Goal: Transaction & Acquisition: Purchase product/service

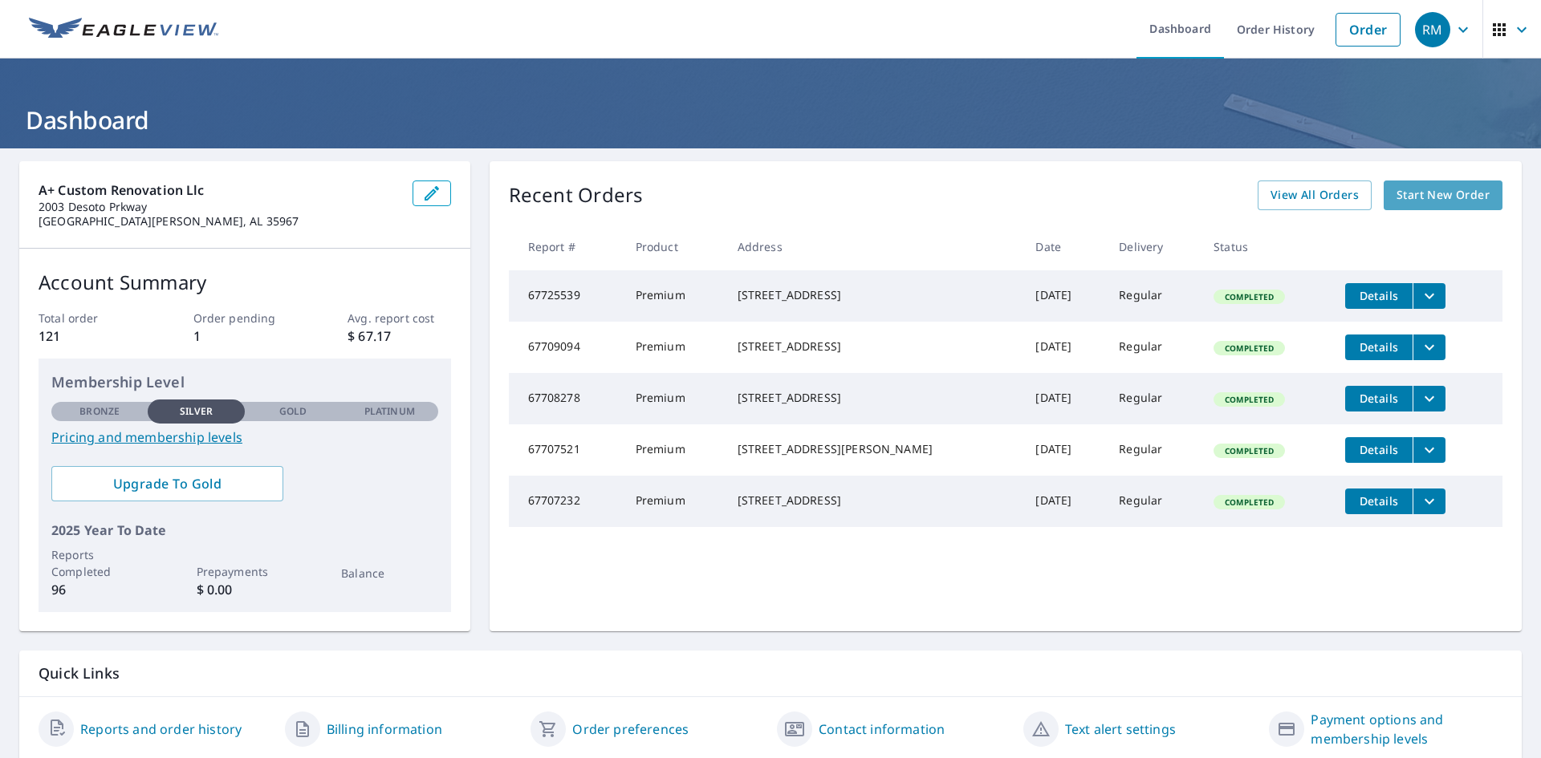
click at [1409, 196] on span "Start New Order" at bounding box center [1443, 195] width 93 height 20
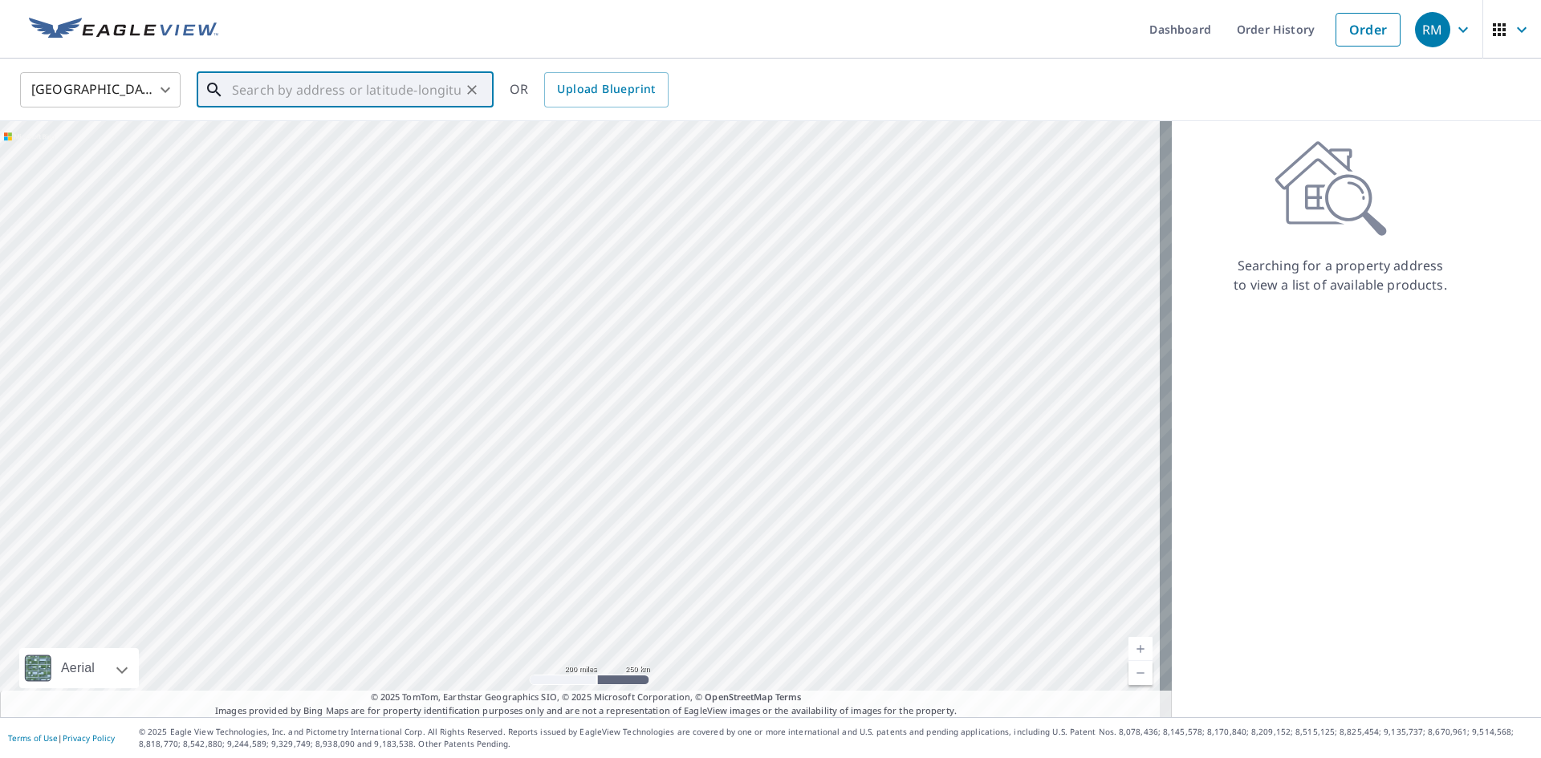
click at [324, 91] on input "text" at bounding box center [346, 89] width 229 height 45
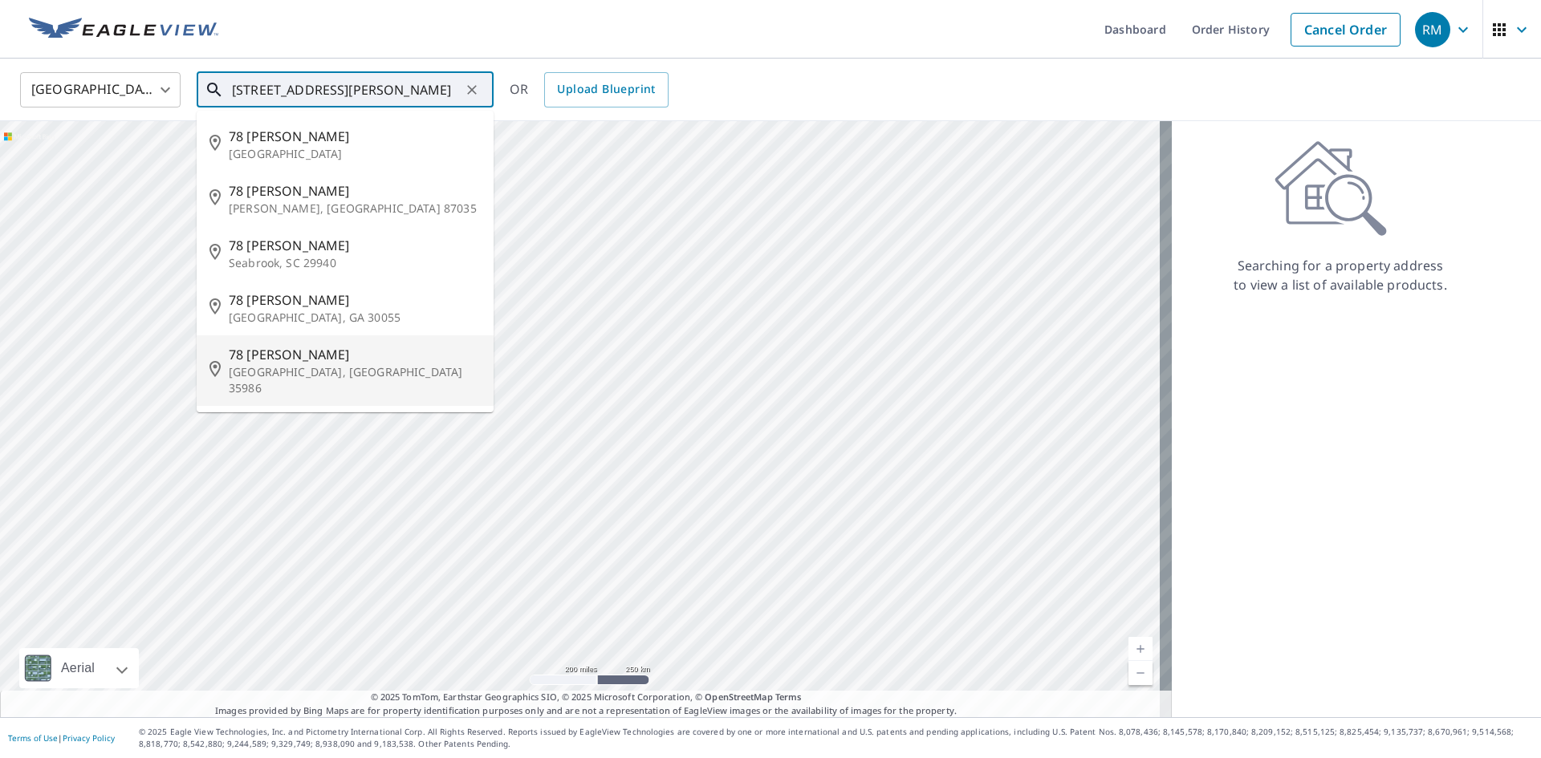
click at [330, 336] on li "[STREET_ADDRESS][PERSON_NAME]" at bounding box center [345, 370] width 297 height 71
type input "[STREET_ADDRESS][PERSON_NAME]"
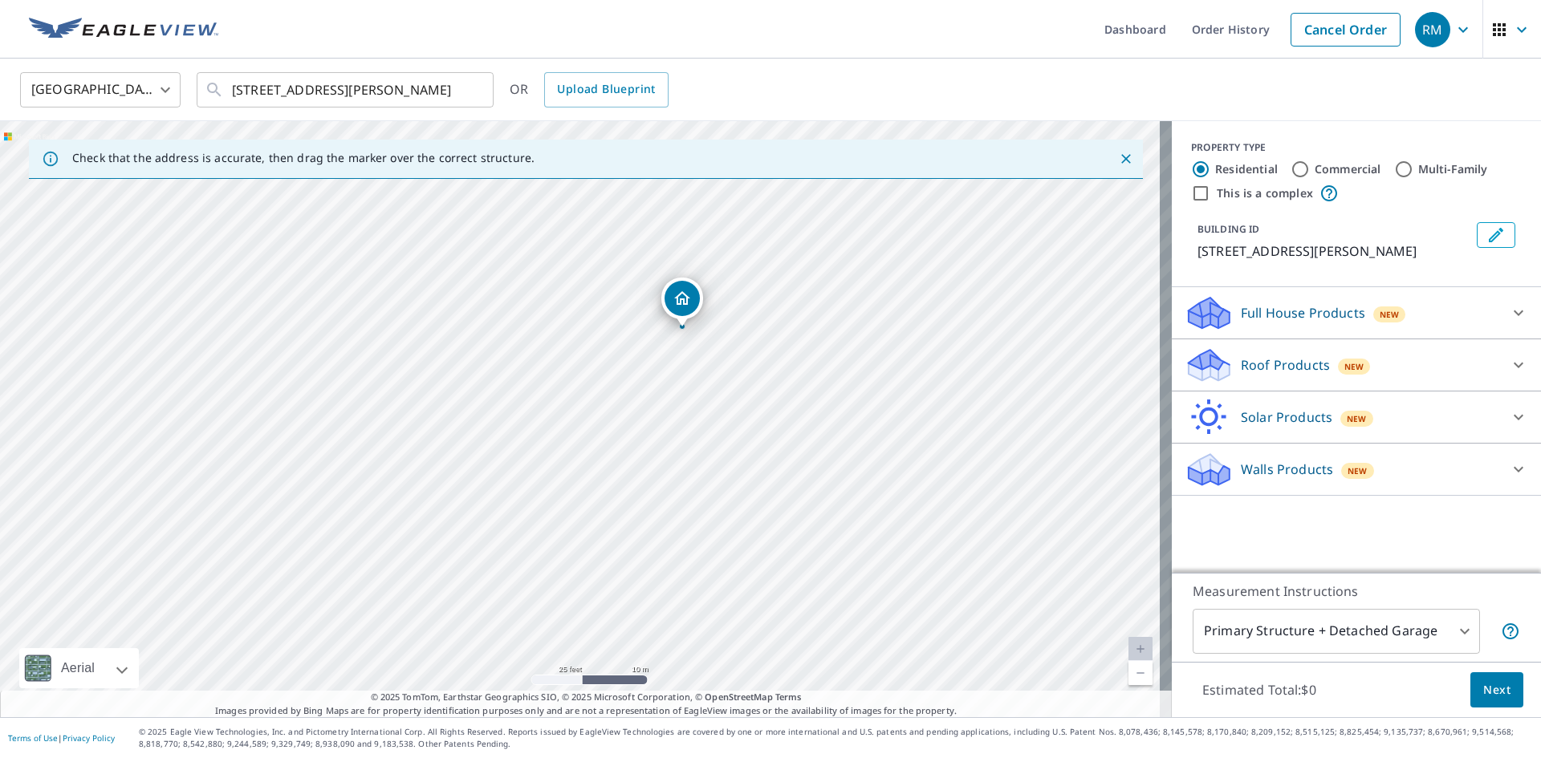
drag, startPoint x: 530, startPoint y: 427, endPoint x: 592, endPoint y: 413, distance: 64.1
click at [592, 413] on div "[STREET_ADDRESS][PERSON_NAME]" at bounding box center [586, 419] width 1172 height 596
click at [1403, 363] on div "Roof Products New" at bounding box center [1342, 366] width 315 height 38
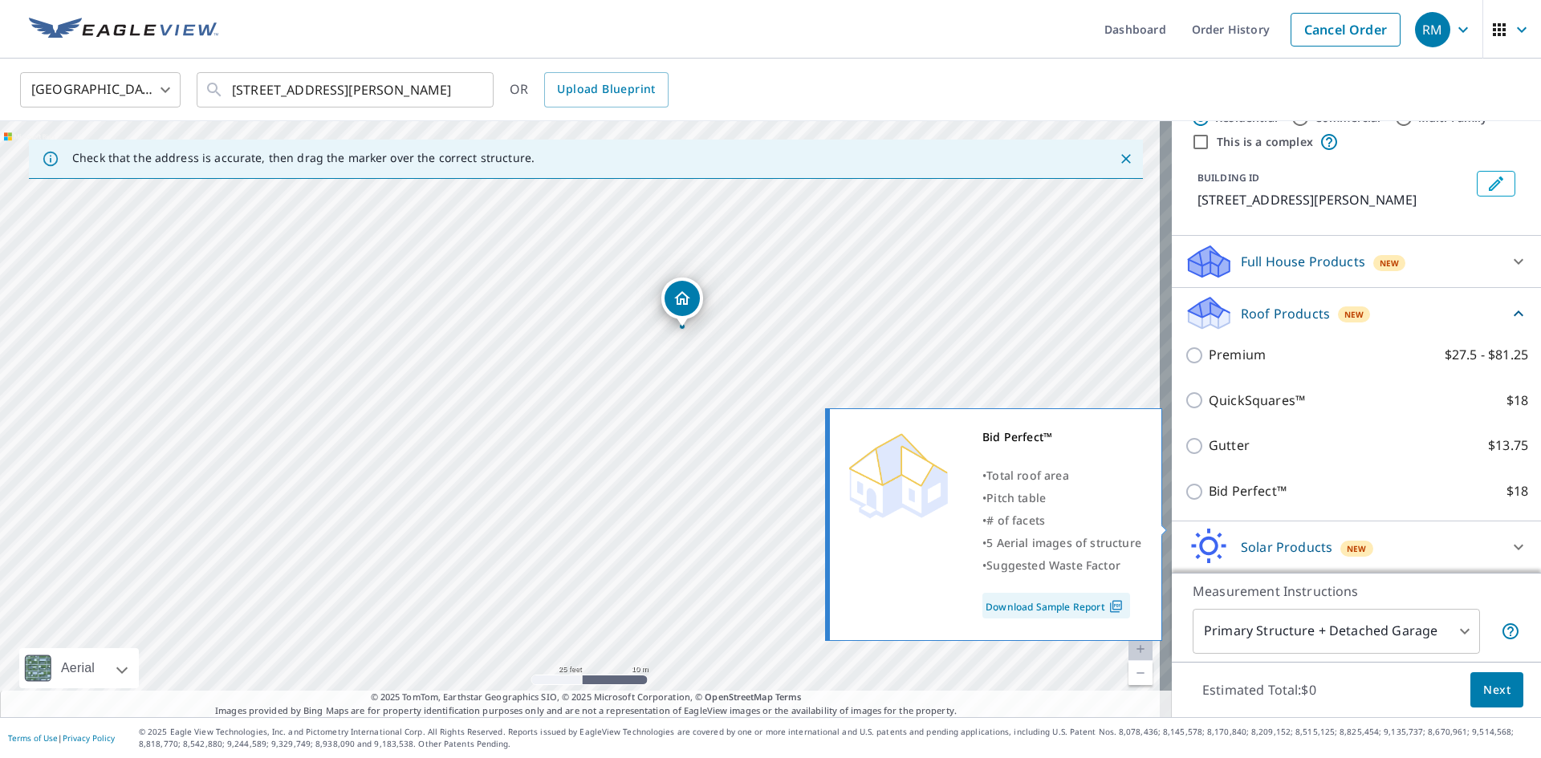
scroll to position [80, 0]
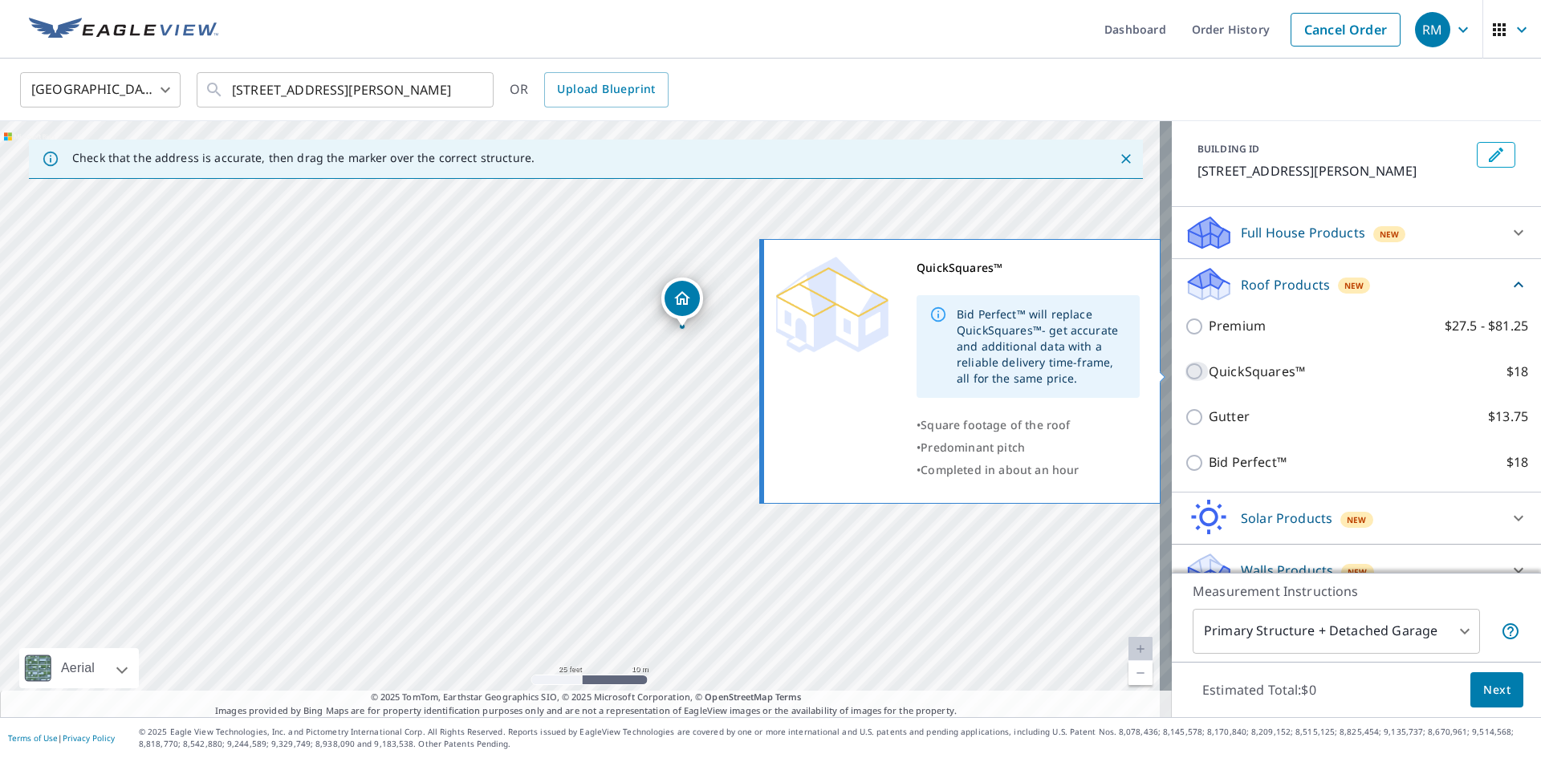
click at [1185, 375] on input "QuickSquares™ $18" at bounding box center [1197, 371] width 24 height 19
checkbox input "true"
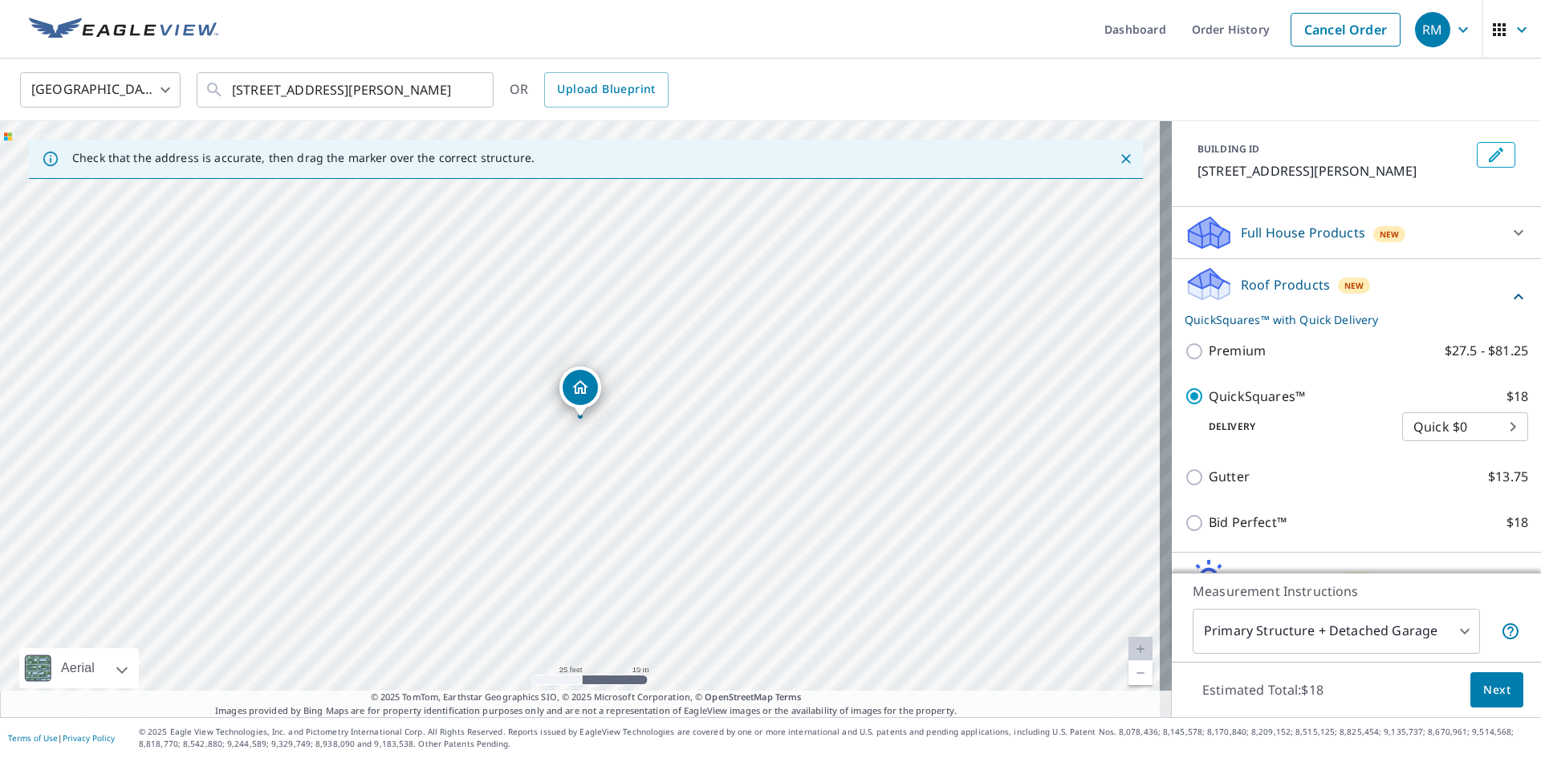
scroll to position [161, 0]
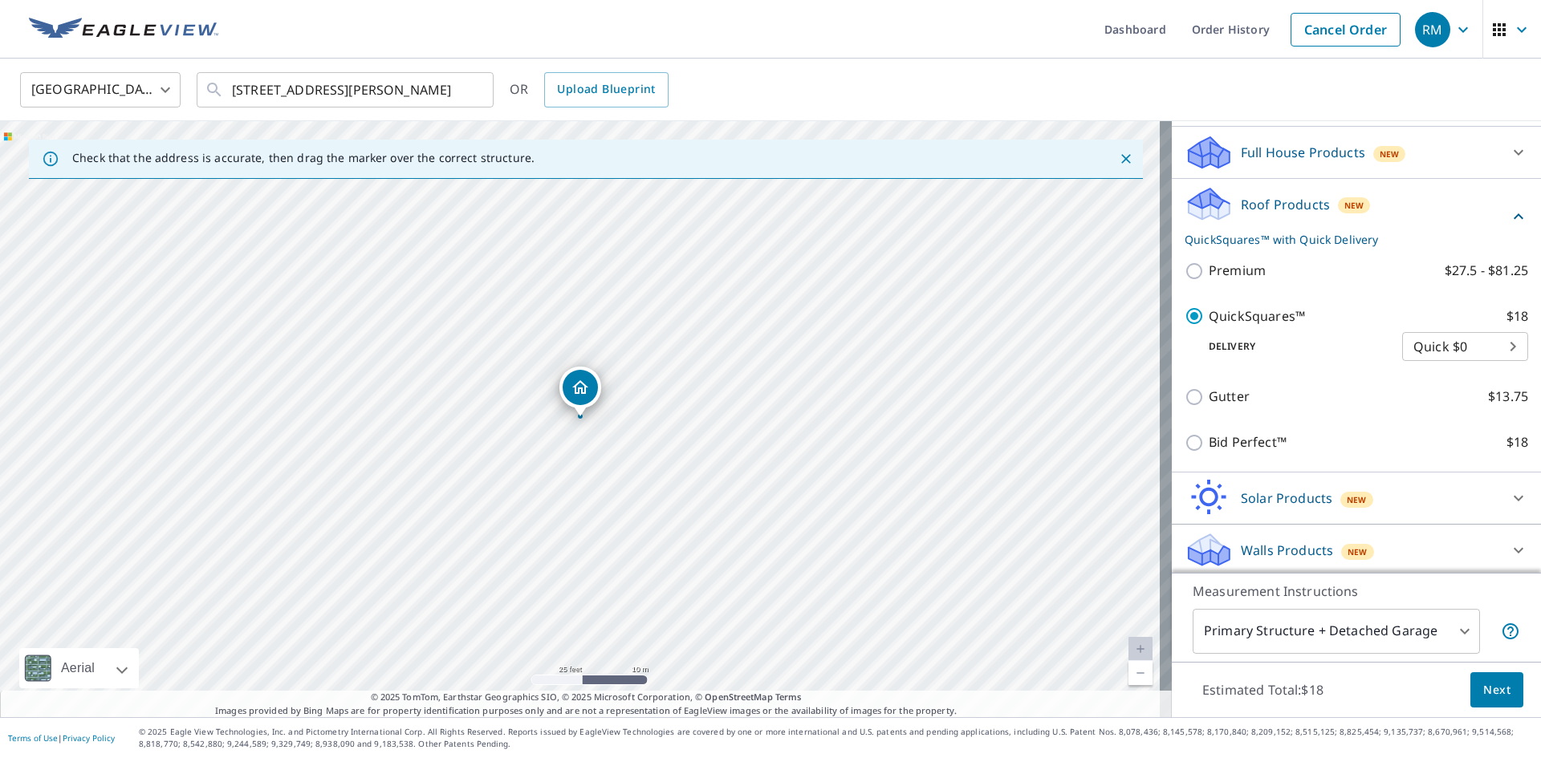
click at [1416, 640] on body "RM RM Dashboard Order History Cancel Order RM [GEOGRAPHIC_DATA] [GEOGRAPHIC_DAT…" at bounding box center [770, 379] width 1541 height 758
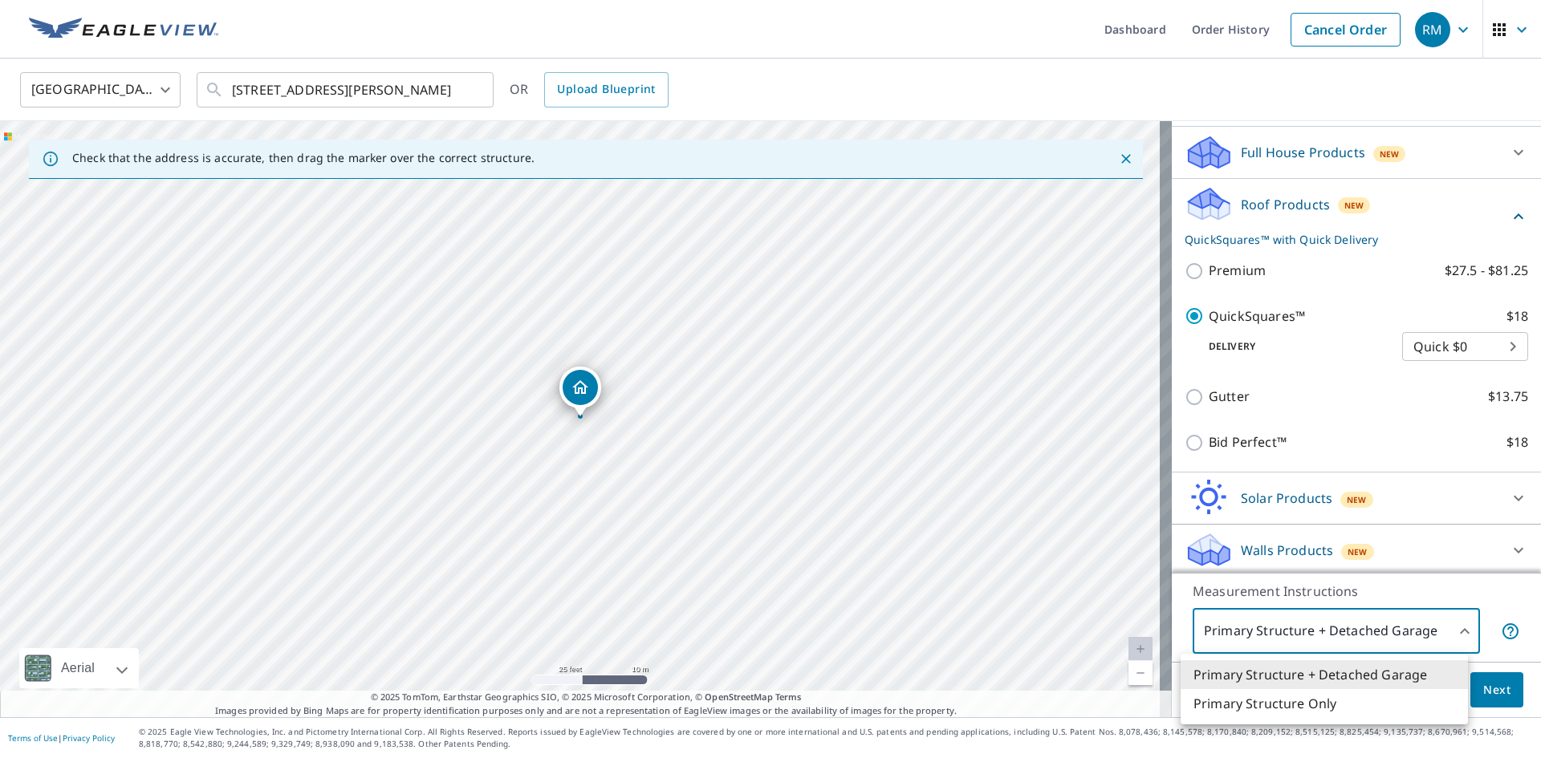
click at [1428, 630] on div at bounding box center [770, 379] width 1541 height 758
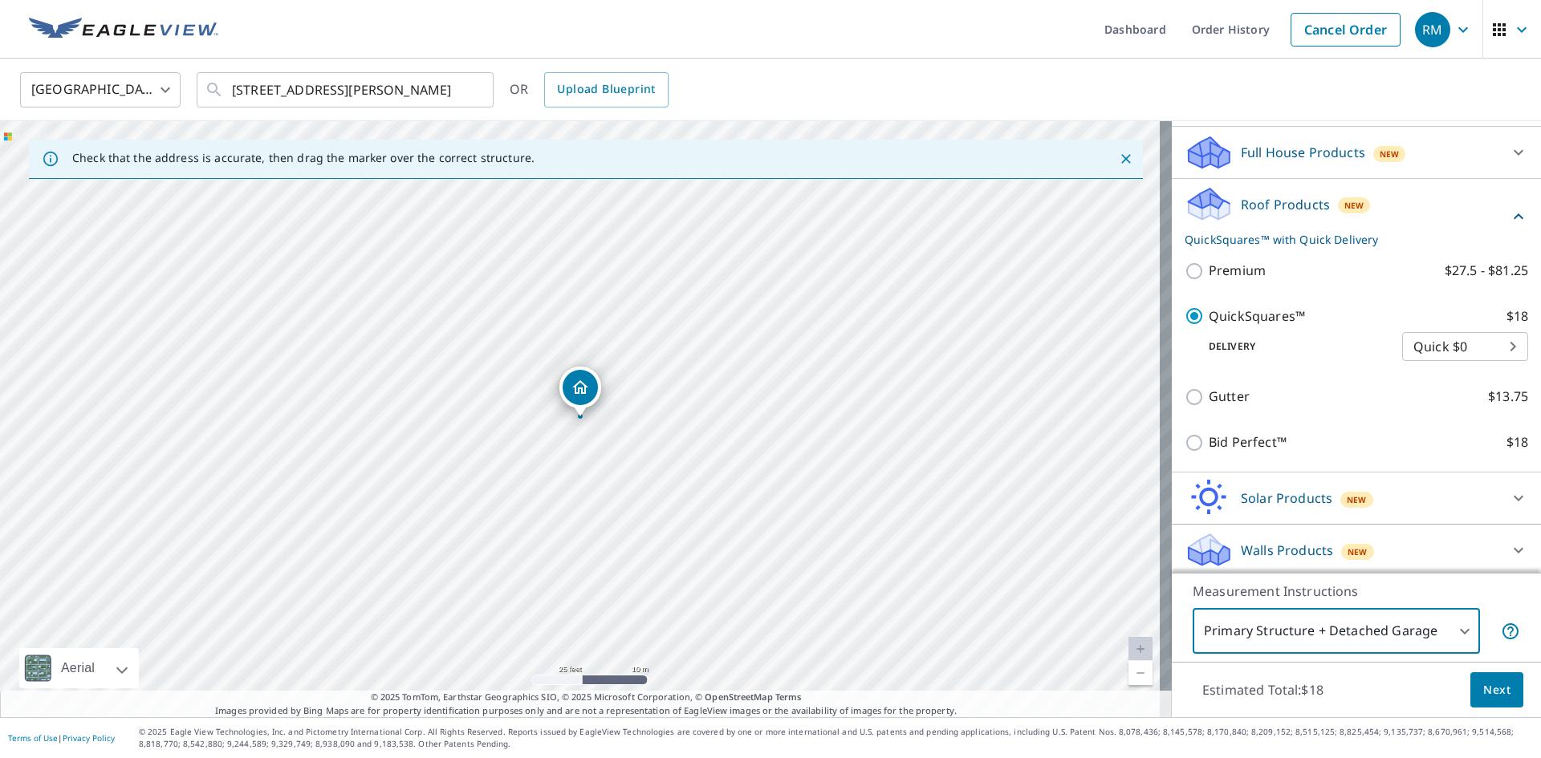
click at [1421, 636] on body "RM RM Dashboard Order History Cancel Order RM [GEOGRAPHIC_DATA] [GEOGRAPHIC_DAT…" at bounding box center [770, 379] width 1541 height 758
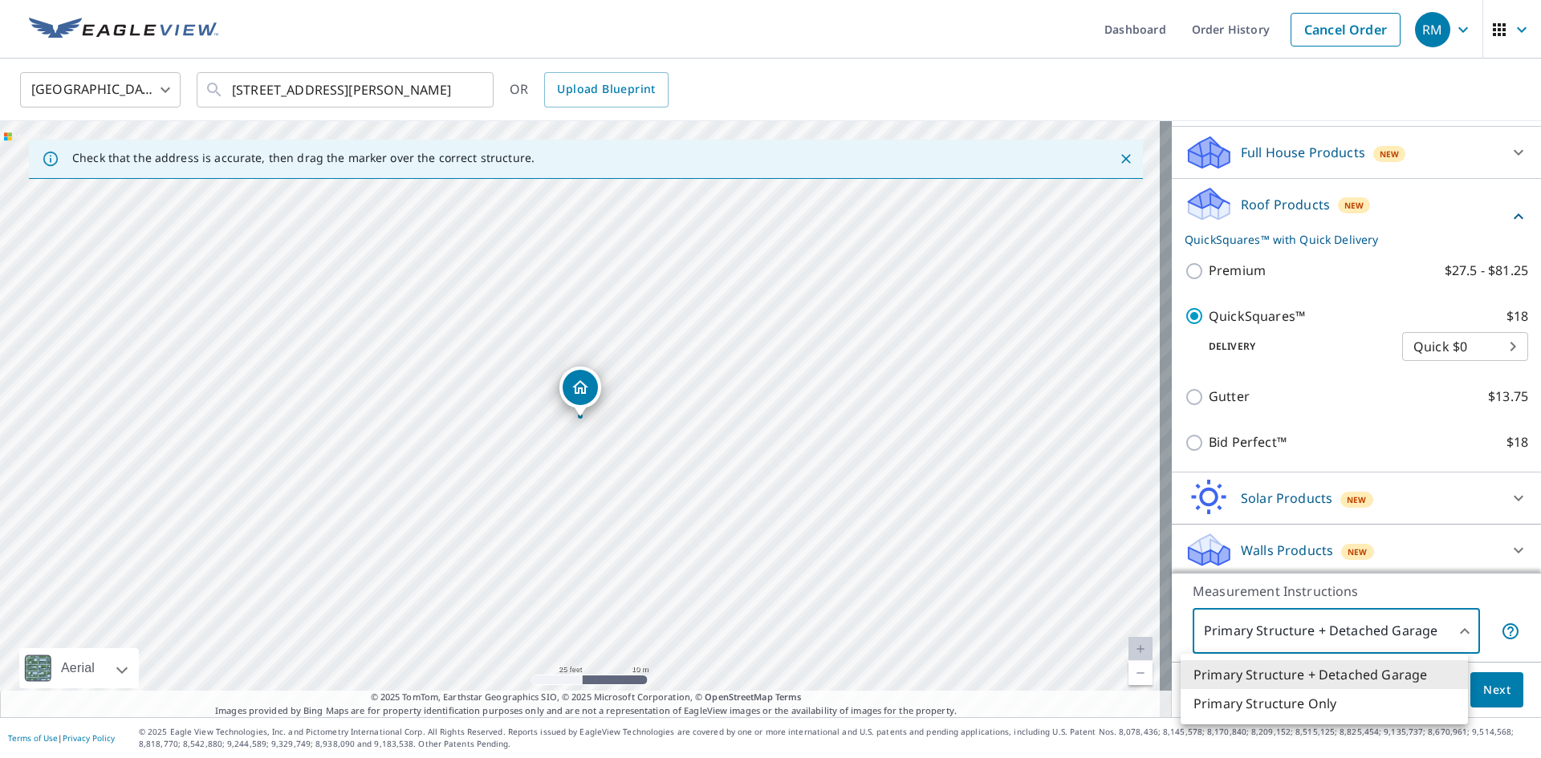
click at [1285, 710] on li "Primary Structure Only" at bounding box center [1324, 703] width 287 height 29
type input "2"
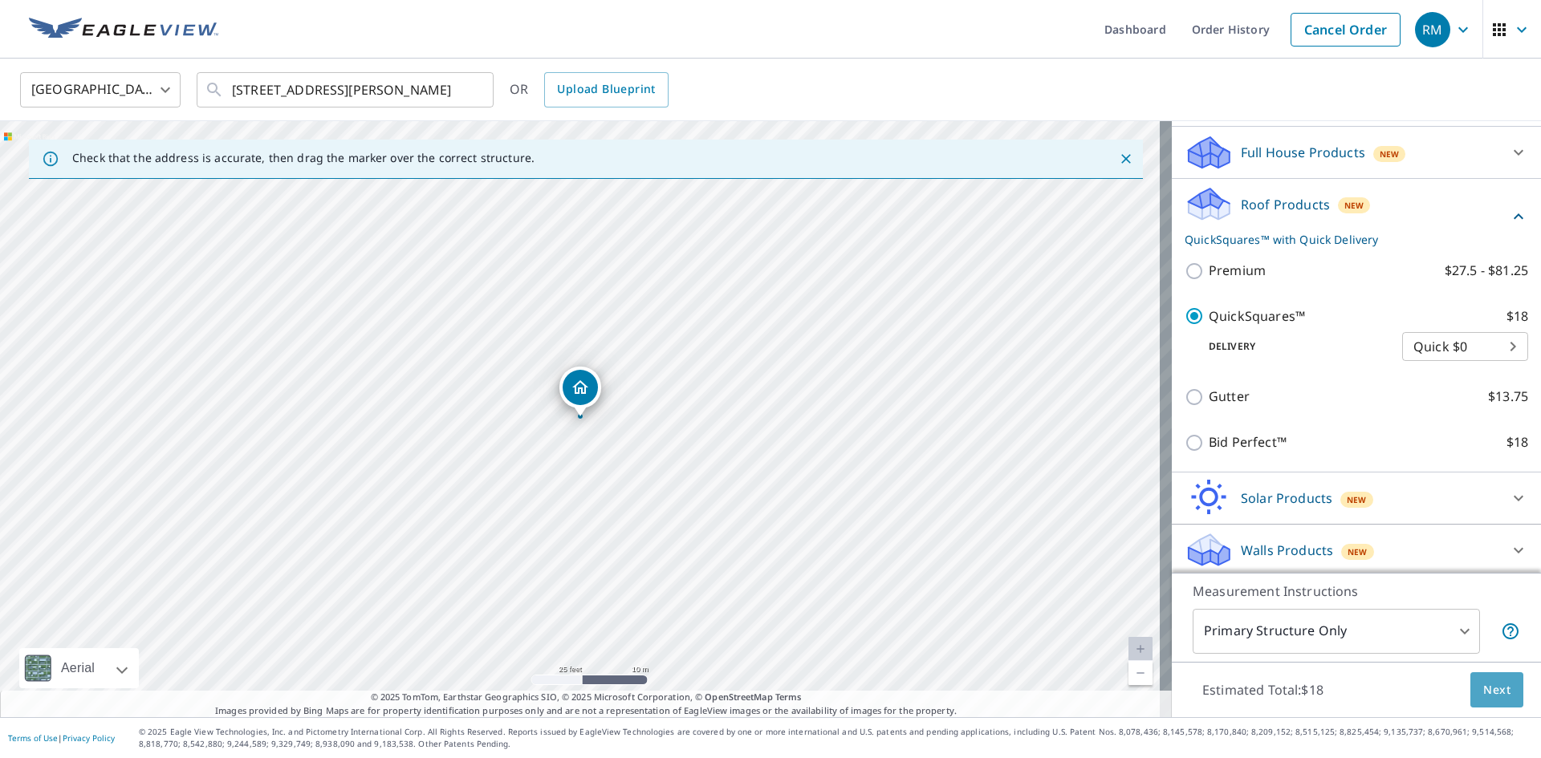
click at [1484, 685] on span "Next" at bounding box center [1496, 691] width 27 height 20
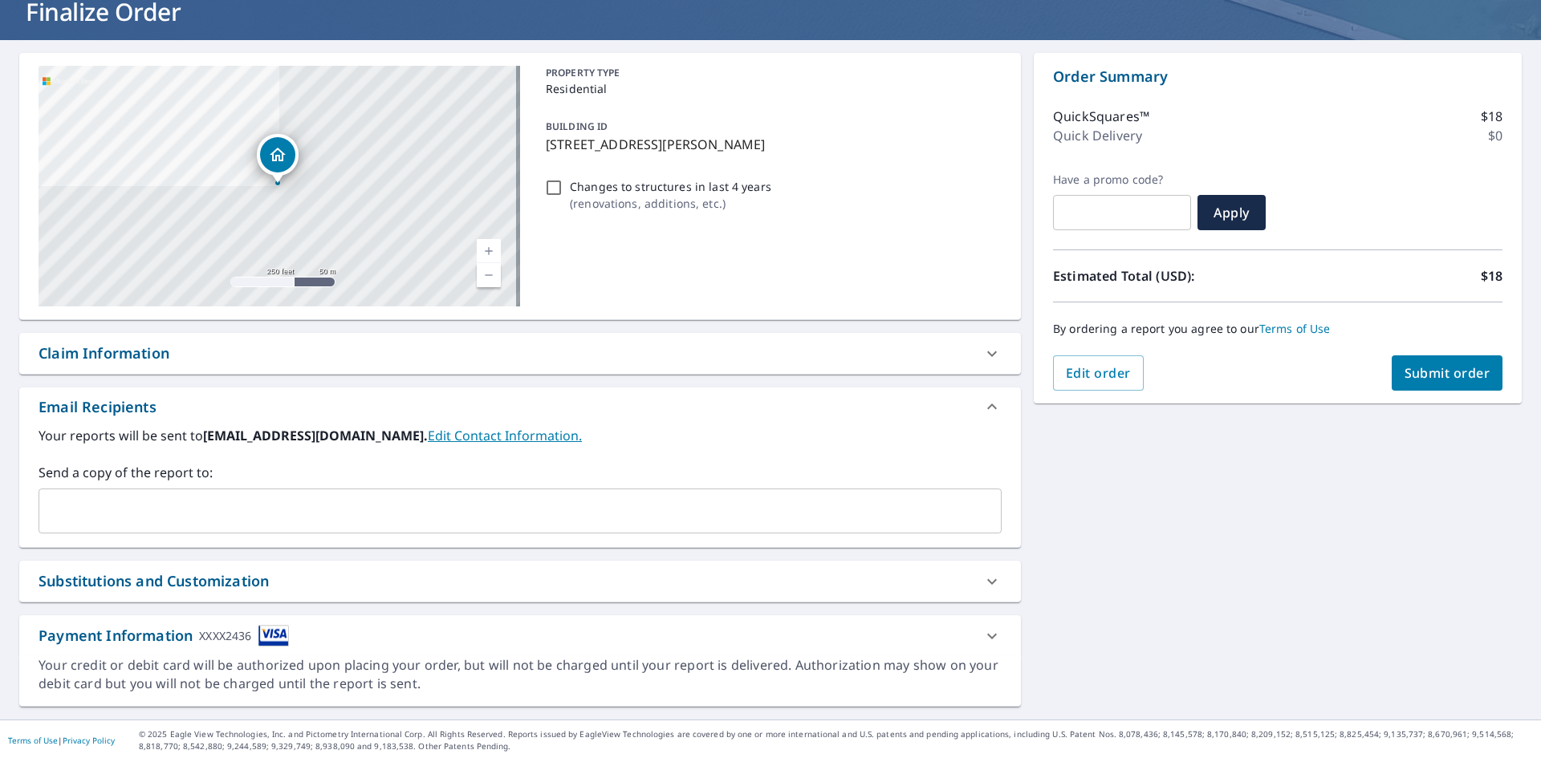
scroll to position [111, 0]
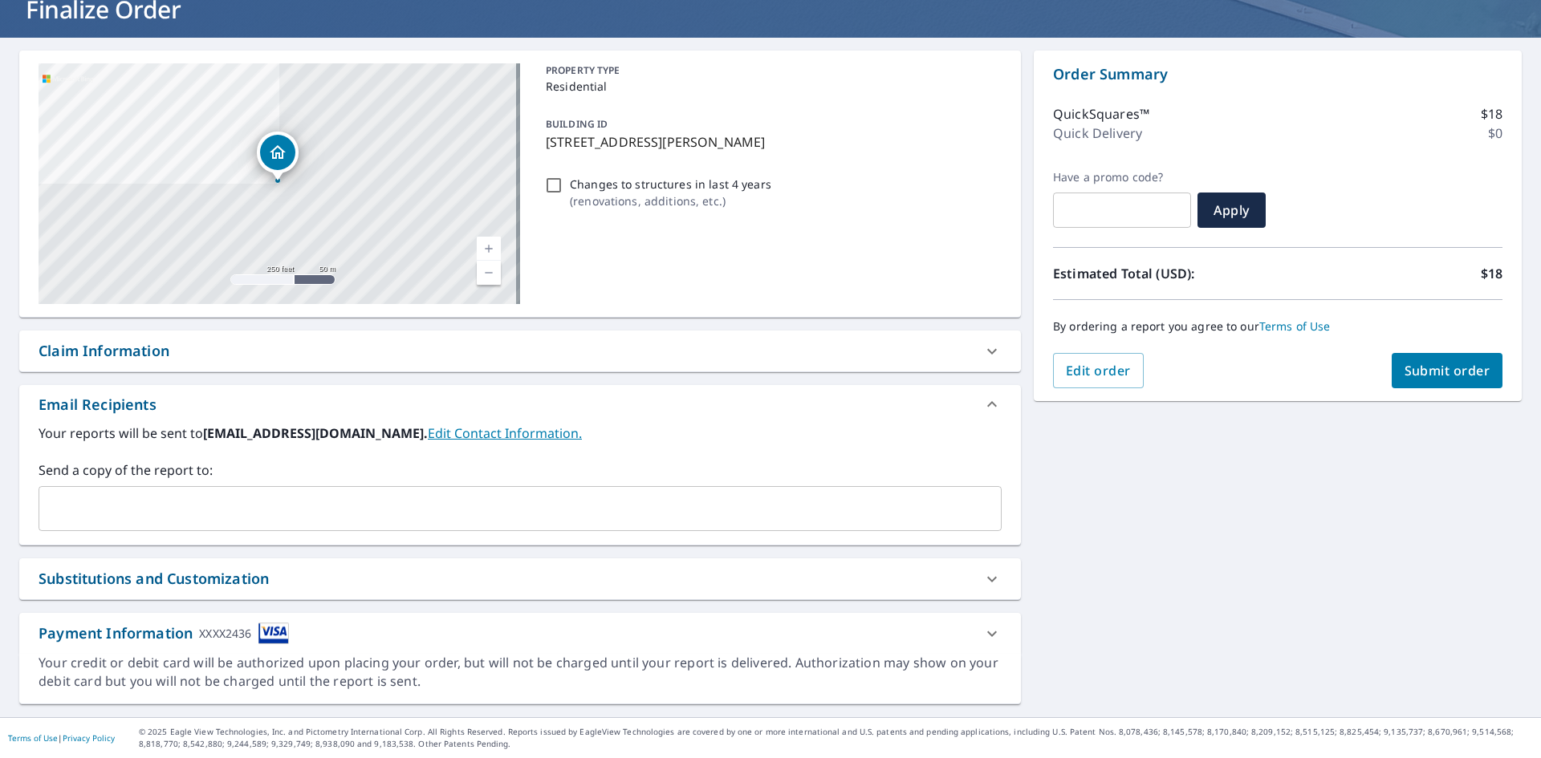
click at [1450, 375] on span "Submit order" at bounding box center [1448, 371] width 86 height 18
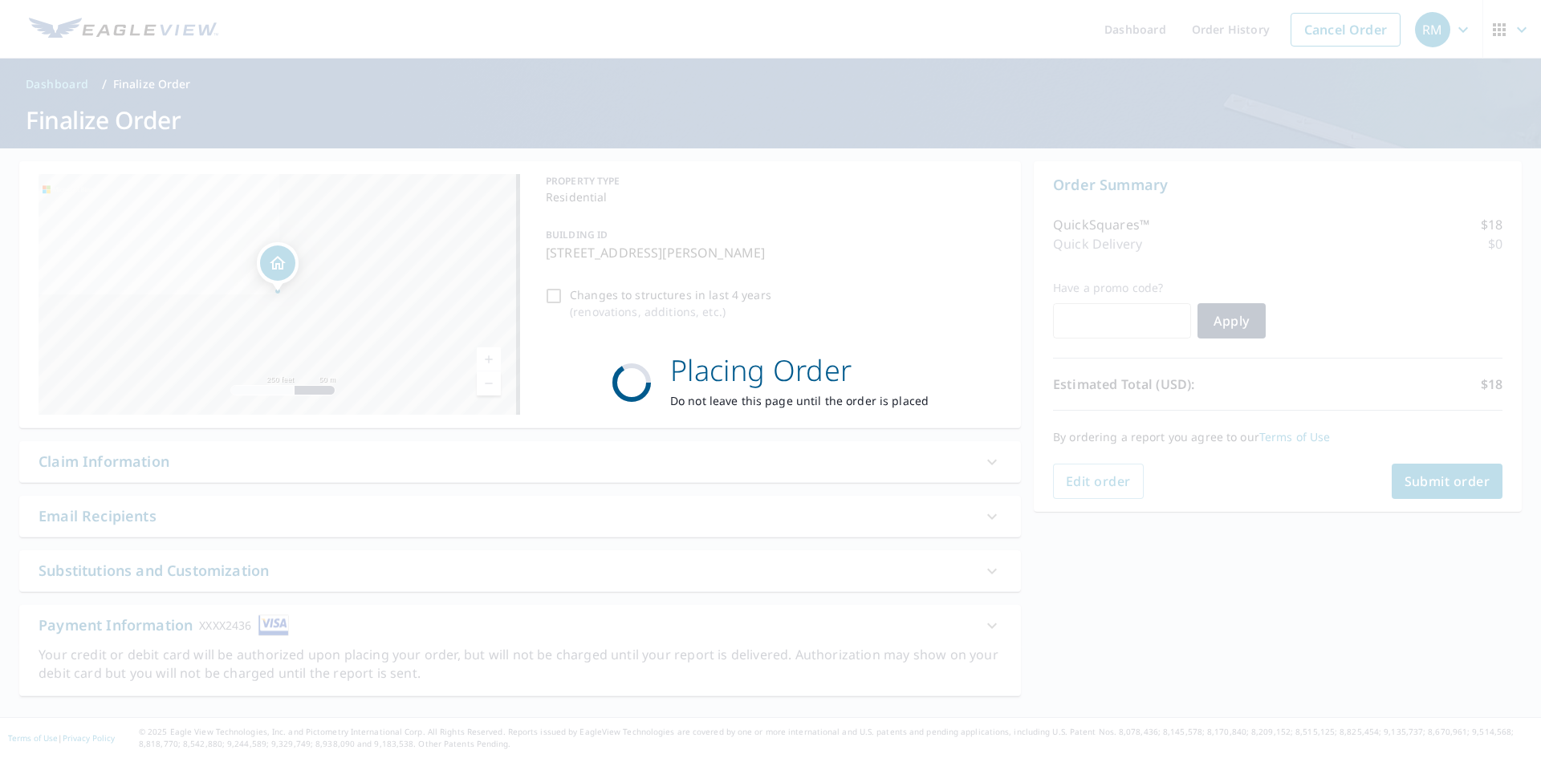
scroll to position [0, 0]
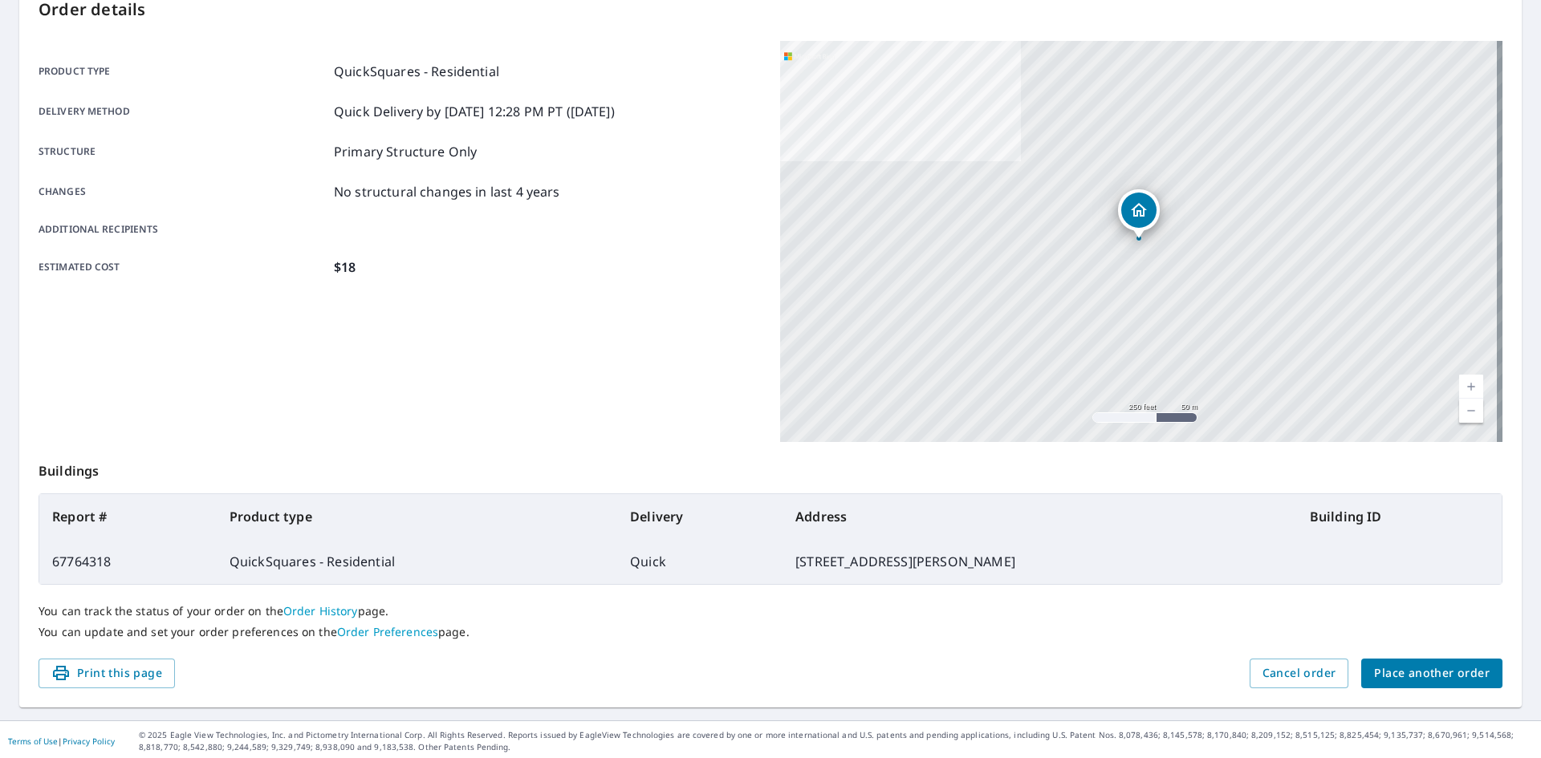
scroll to position [186, 0]
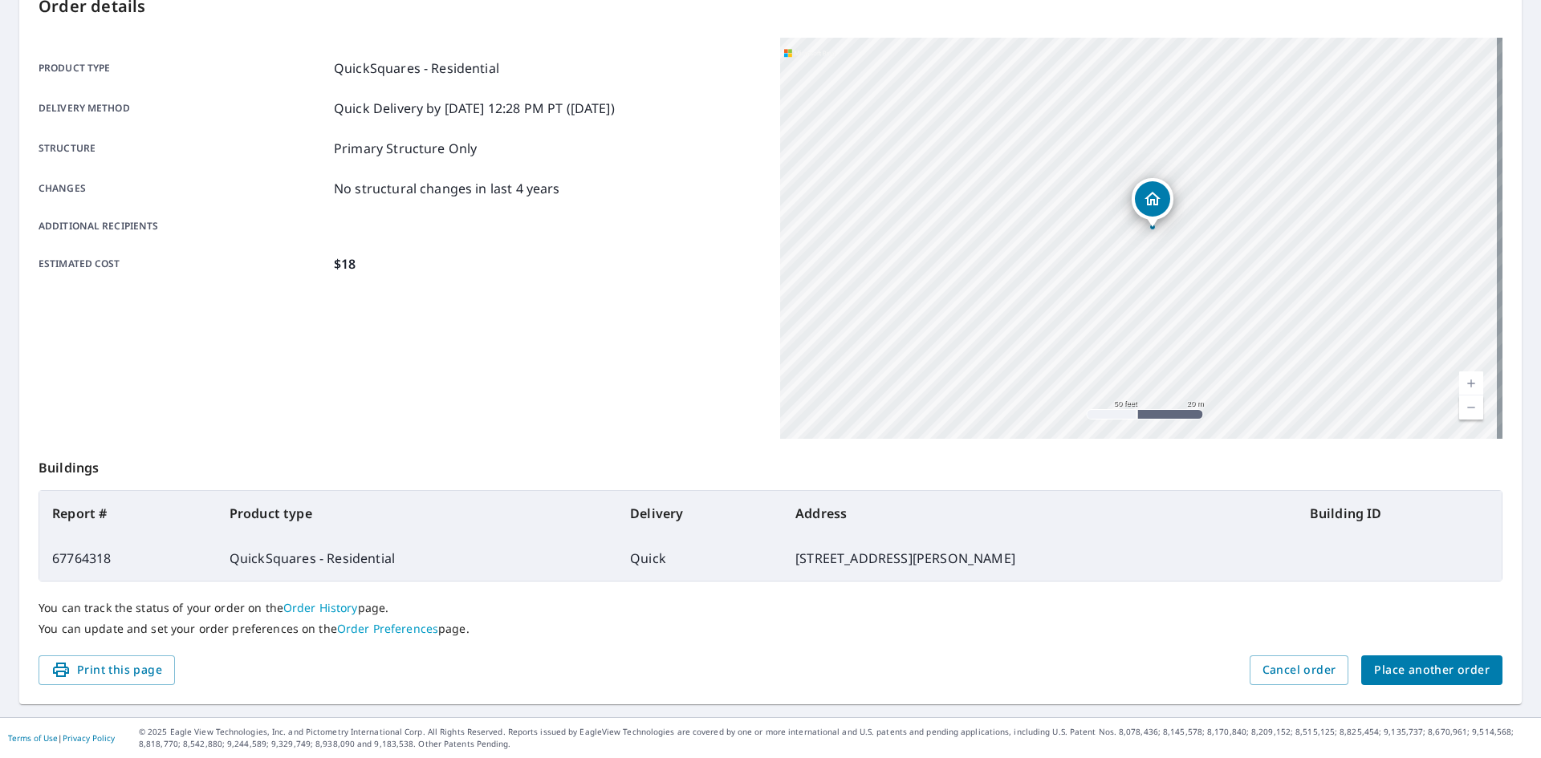
drag, startPoint x: 1126, startPoint y: 213, endPoint x: 1104, endPoint y: 271, distance: 62.5
click at [1104, 271] on div "[STREET_ADDRESS][PERSON_NAME]" at bounding box center [1141, 238] width 722 height 401
